Goal: Transaction & Acquisition: Purchase product/service

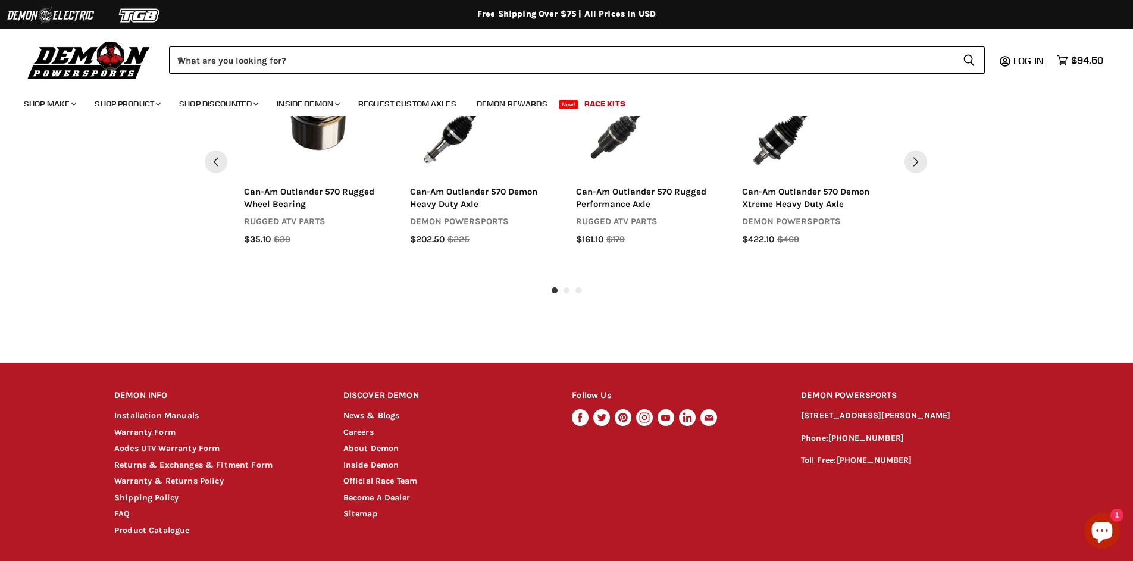
scroll to position [616, 0]
